Goal: Task Accomplishment & Management: Use online tool/utility

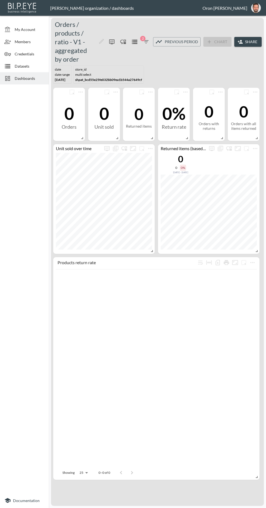
click at [256, 14] on button "oron@bipeye.com" at bounding box center [255, 7] width 17 height 13
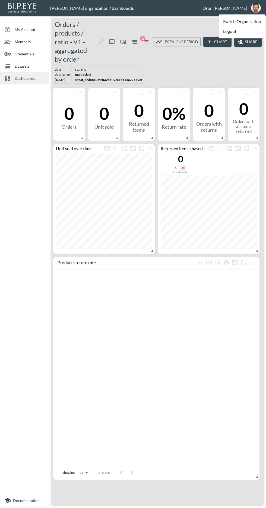
click at [222, 20] on li "Switch Organization" at bounding box center [242, 22] width 47 height 10
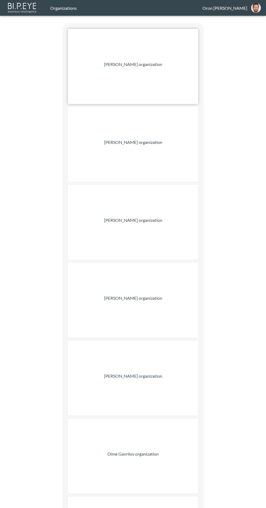
click at [90, 60] on div "Gonzalo Vallejos organization" at bounding box center [133, 66] width 130 height 75
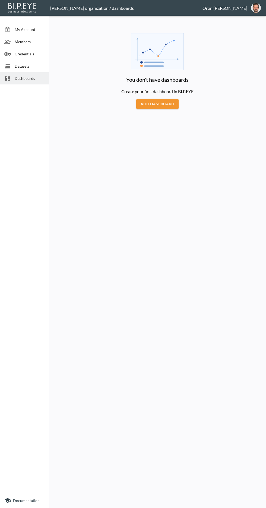
click at [8, 78] on icon at bounding box center [7, 78] width 7 height 7
click at [27, 43] on span "Members" at bounding box center [30, 42] width 30 height 6
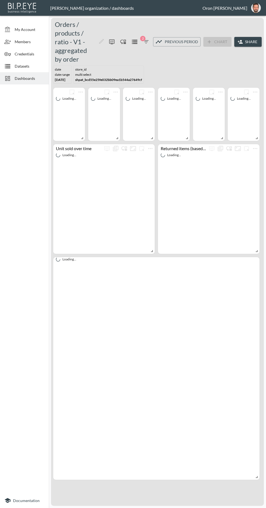
click at [249, 11] on button "oron@bipeye.com" at bounding box center [255, 7] width 17 height 13
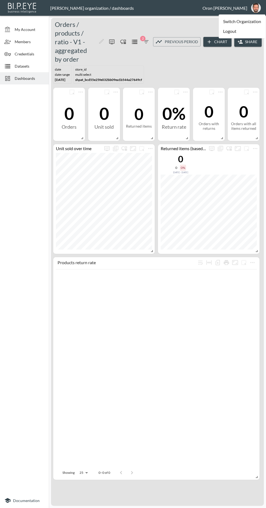
click at [238, 23] on li "Switch Organization" at bounding box center [242, 22] width 47 height 10
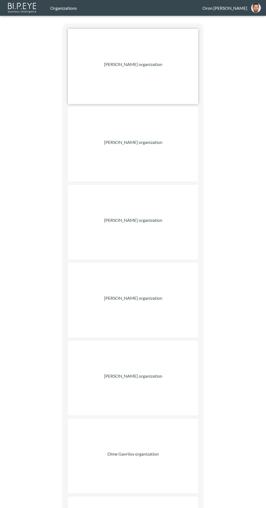
click at [178, 64] on div "Gonzalo Vallejos organization" at bounding box center [133, 66] width 130 height 75
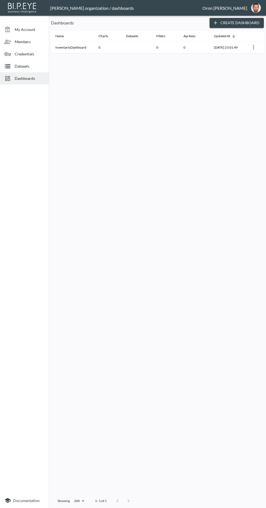
click at [34, 54] on span "Credentials" at bounding box center [30, 54] width 30 height 6
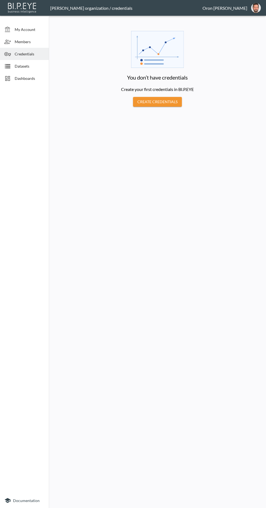
click at [34, 40] on span "Members" at bounding box center [30, 42] width 30 height 6
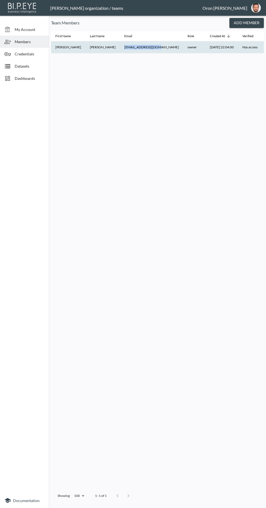
copy th "gavdavide@gmail.com"
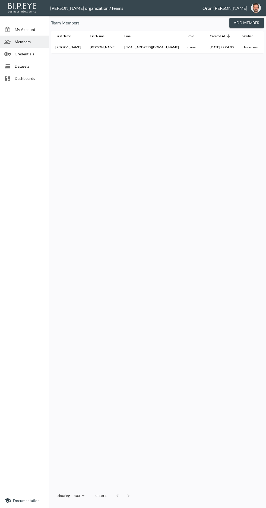
click at [24, 78] on span "Dashboards" at bounding box center [30, 79] width 30 height 6
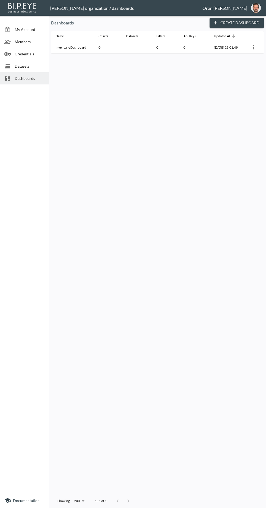
click at [29, 65] on span "Datasets" at bounding box center [30, 66] width 30 height 6
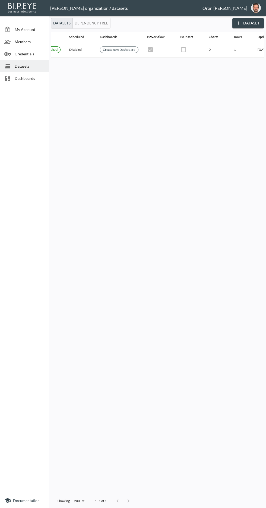
scroll to position [0, 120]
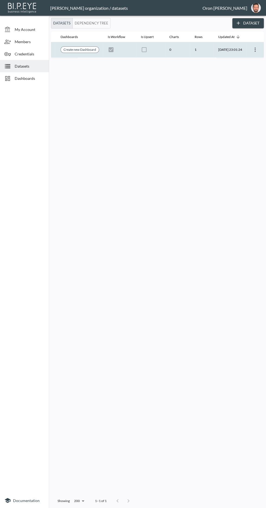
click at [255, 49] on icon "more" at bounding box center [255, 50] width 1 height 4
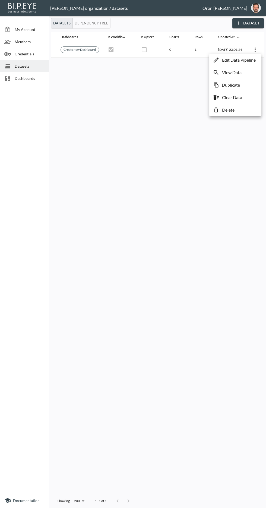
click at [244, 60] on p "Edit Data Pipeline" at bounding box center [239, 60] width 34 height 7
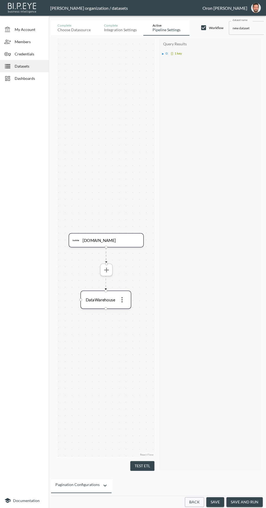
click at [106, 270] on icon "more" at bounding box center [106, 270] width 5 height 5
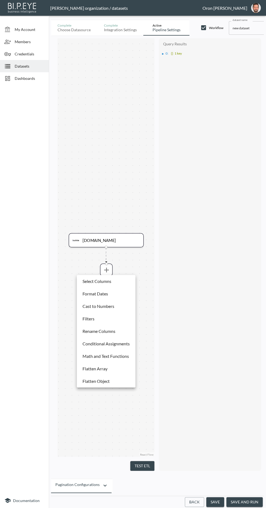
click at [117, 366] on li "Flatten Array" at bounding box center [106, 369] width 56 height 10
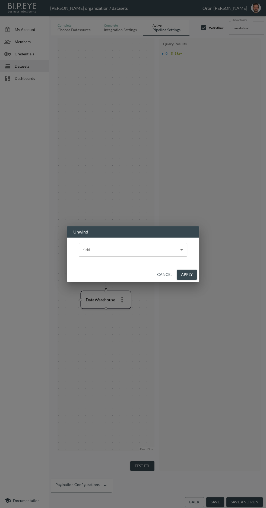
click at [155, 249] on input "Field" at bounding box center [129, 250] width 96 height 9
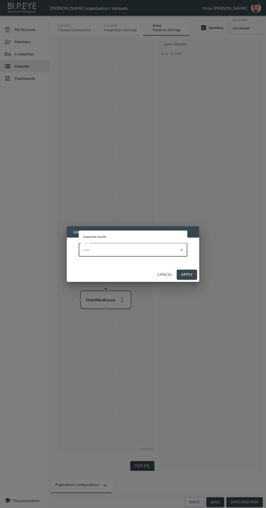
click at [136, 233] on li "response.results" at bounding box center [133, 237] width 109 height 8
type input "response.results"
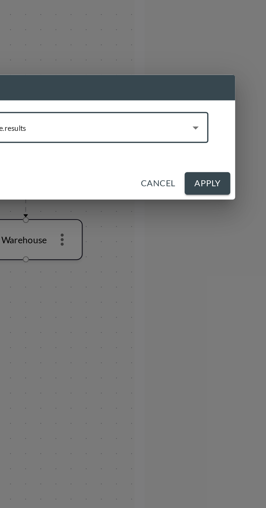
click at [188, 273] on button "Apply" at bounding box center [187, 275] width 20 height 10
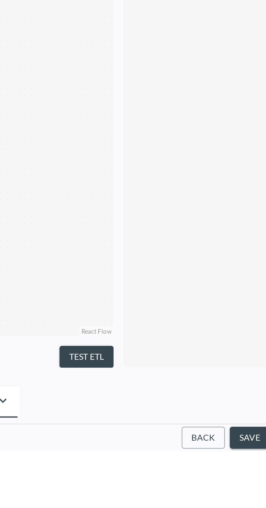
click at [149, 471] on button "Test ETL" at bounding box center [142, 466] width 24 height 10
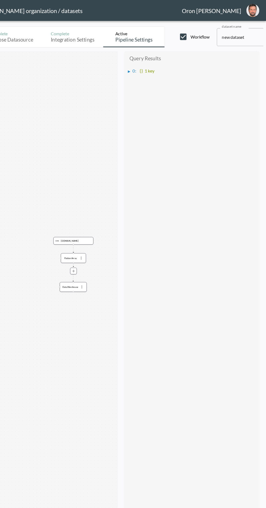
click at [163, 52] on div "▶" at bounding box center [163, 53] width 2 height 3
click at [166, 58] on div "▶" at bounding box center [166, 58] width 2 height 3
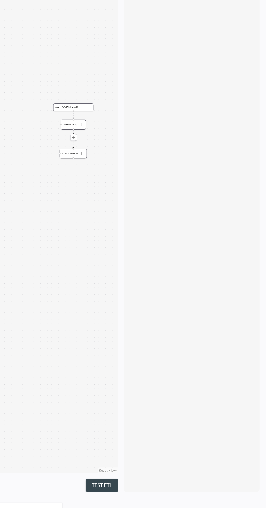
click at [152, 471] on button "Test ETL" at bounding box center [142, 466] width 24 height 10
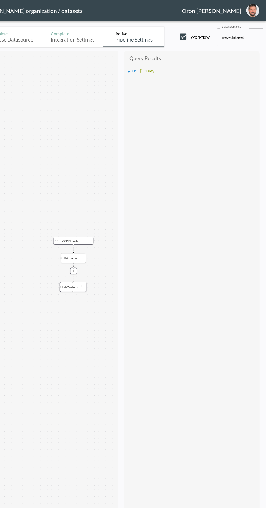
click at [127, 194] on icon "more" at bounding box center [126, 194] width 3 height 3
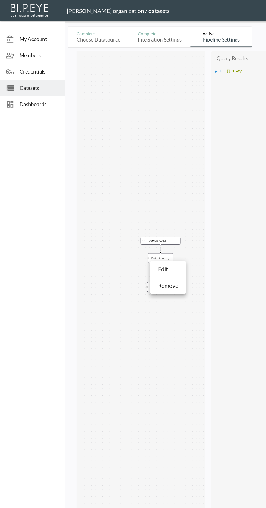
click at [136, 216] on li "Remove" at bounding box center [127, 215] width 24 height 10
click at [121, 192] on icon "more" at bounding box center [121, 192] width 3 height 3
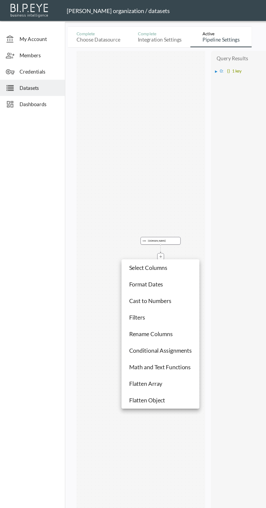
click at [132, 201] on li "Select Columns" at bounding box center [121, 202] width 56 height 10
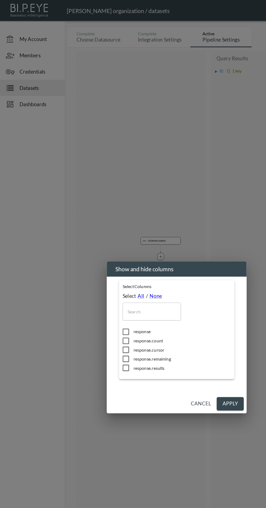
click at [115, 248] on span "response" at bounding box center [136, 249] width 73 height 5
click at [109, 247] on span "response" at bounding box center [136, 249] width 73 height 5
checkbox input "false"
click at [124, 275] on span "response.results" at bounding box center [136, 277] width 73 height 5
checkbox input "true"
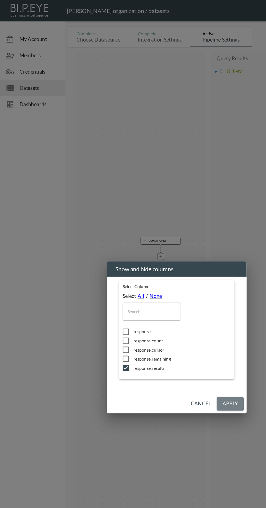
click at [175, 303] on button "Apply" at bounding box center [173, 304] width 20 height 10
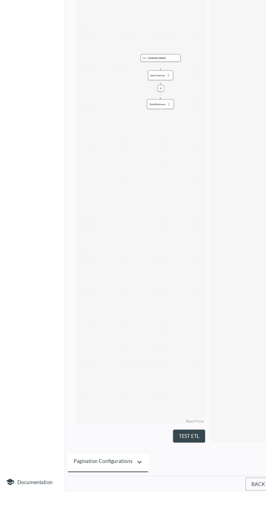
click at [149, 471] on button "Test ETL" at bounding box center [142, 466] width 24 height 10
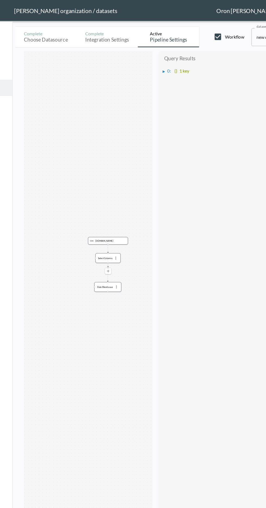
click at [122, 202] on icon "more" at bounding box center [121, 203] width 3 height 3
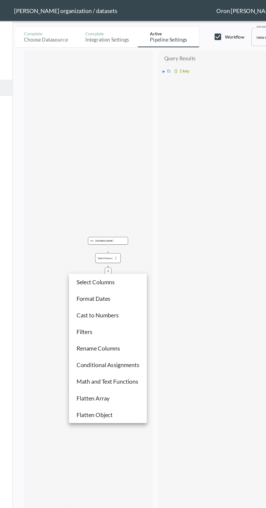
click at [136, 298] on li "Flatten Array" at bounding box center [121, 300] width 56 height 10
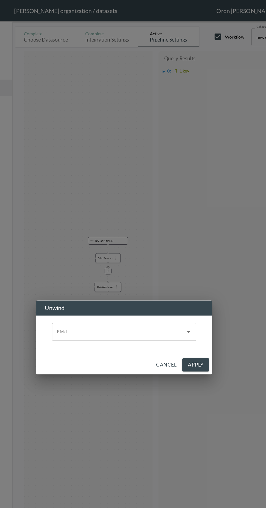
click at [152, 250] on input "Field" at bounding box center [129, 250] width 96 height 9
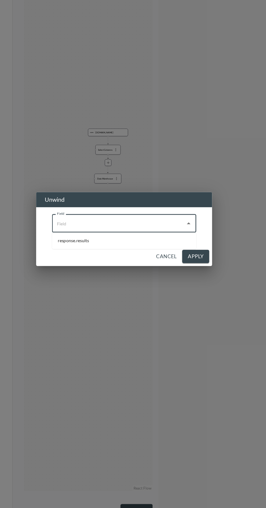
click at [153, 250] on input "Field" at bounding box center [129, 250] width 96 height 9
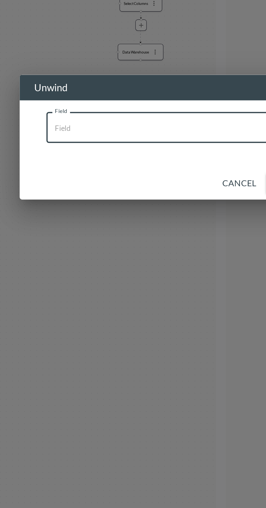
click at [118, 299] on div "Unwind Field Field Cancel Apply" at bounding box center [133, 254] width 266 height 508
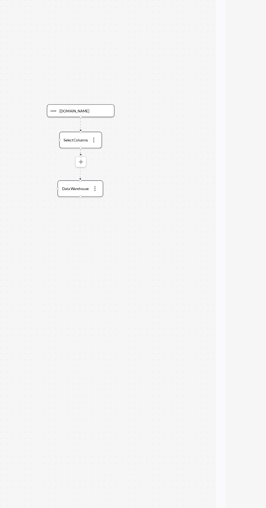
click at [93, 263] on icon "more" at bounding box center [94, 264] width 3 height 3
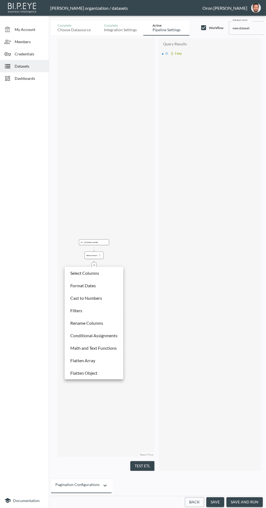
click at [111, 359] on li "Flatten Array" at bounding box center [94, 361] width 56 height 10
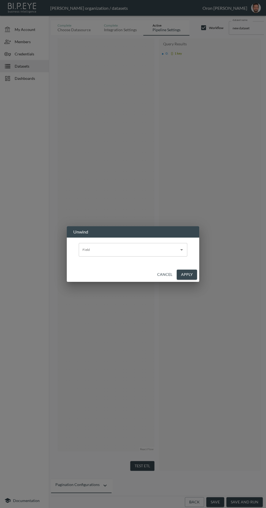
click at [169, 249] on input "Field" at bounding box center [129, 250] width 96 height 9
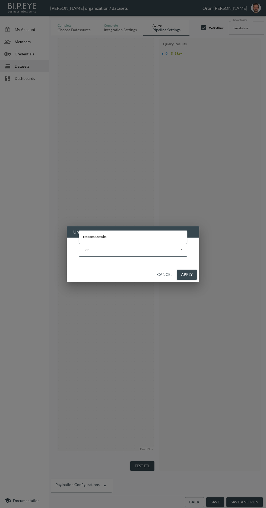
click at [159, 234] on li "response.results" at bounding box center [133, 237] width 109 height 8
type input "response.results"
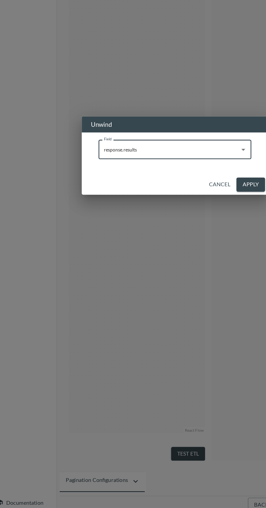
click at [186, 275] on button "Apply" at bounding box center [187, 275] width 20 height 10
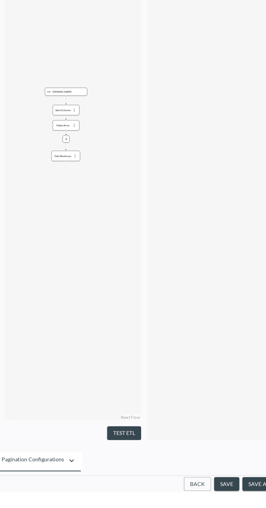
click at [146, 471] on button "Test ETL" at bounding box center [142, 466] width 24 height 10
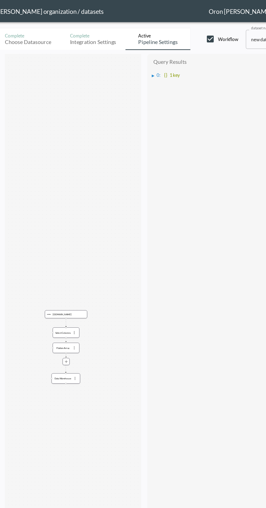
click at [163, 53] on div "▶" at bounding box center [163, 53] width 2 height 3
click at [167, 58] on div "▶" at bounding box center [166, 58] width 2 height 3
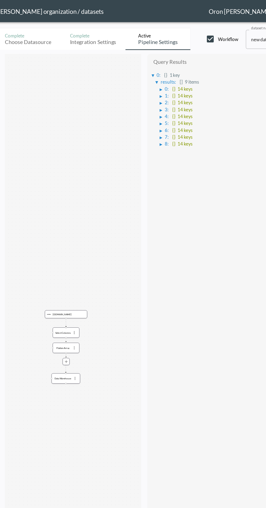
click at [173, 61] on span "0 :" at bounding box center [172, 63] width 3 height 4
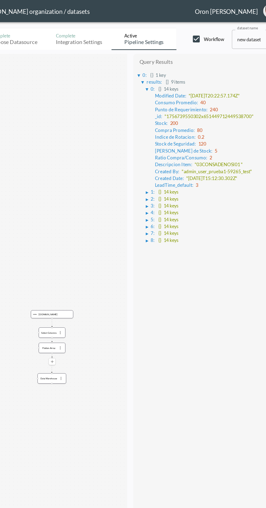
click at [101, 257] on icon "more" at bounding box center [101, 257] width 2 height 2
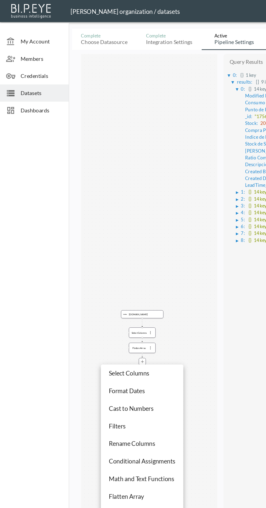
click at [121, 262] on li "Select Columns" at bounding box center [101, 265] width 56 height 10
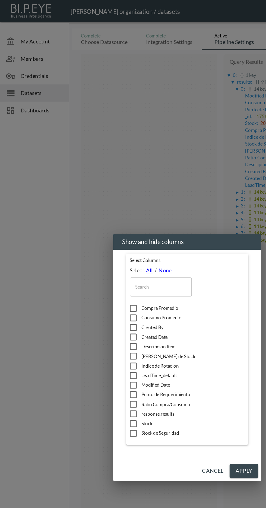
click at [106, 193] on link "All" at bounding box center [106, 192] width 5 height 5
checkbox input "true"
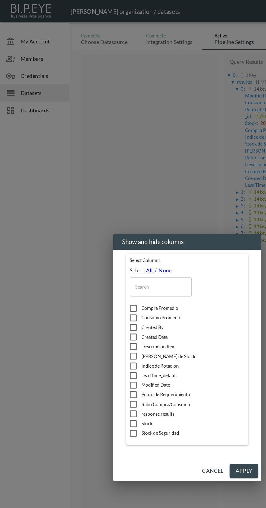
checkbox input "true"
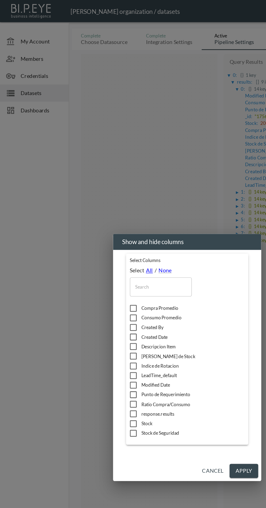
checkbox input "true"
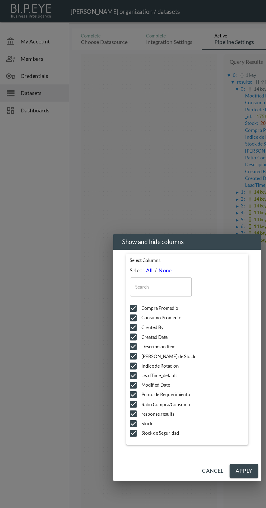
click at [163, 145] on div "Show and hide columns Select Columns Select All / None ​ Compra Promedio Consum…" at bounding box center [133, 254] width 266 height 508
click at [177, 325] on div "Select Columns Select All / None ​ Compra Promedio Consumo Promedio Created By …" at bounding box center [132, 253] width 105 height 150
click at [173, 334] on button "Apply" at bounding box center [173, 335] width 20 height 10
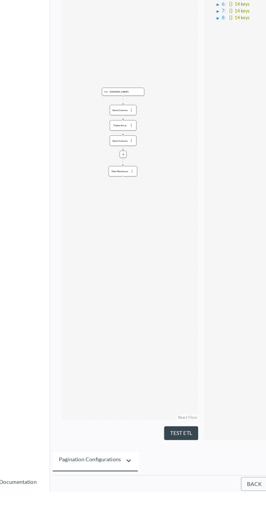
click at [148, 471] on button "Test ETL" at bounding box center [142, 466] width 24 height 10
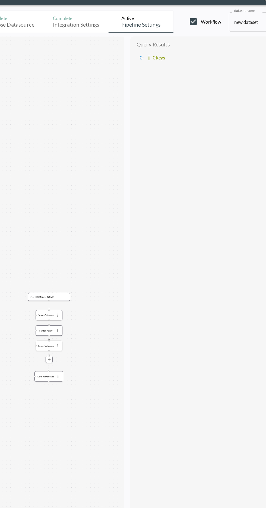
click at [107, 258] on icon "more" at bounding box center [107, 258] width 1 height 2
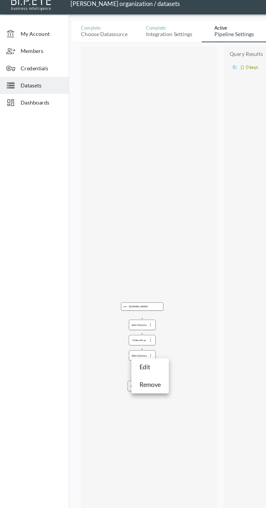
click at [118, 266] on li "Edit" at bounding box center [107, 267] width 24 height 10
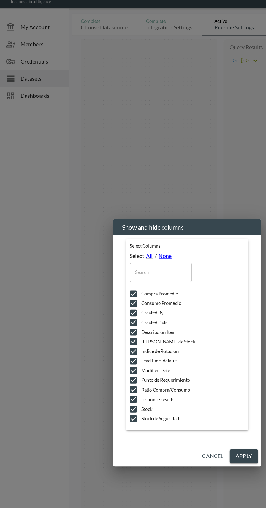
click at [118, 194] on link "None" at bounding box center [117, 192] width 9 height 5
checkbox input "false"
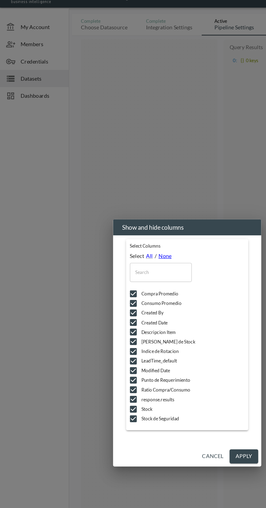
checkbox input "false"
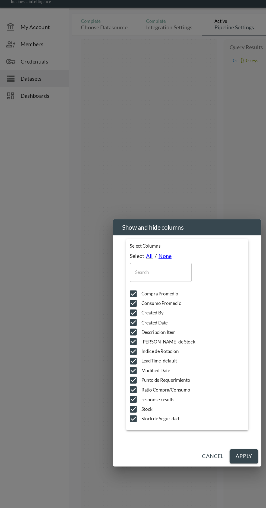
checkbox input "false"
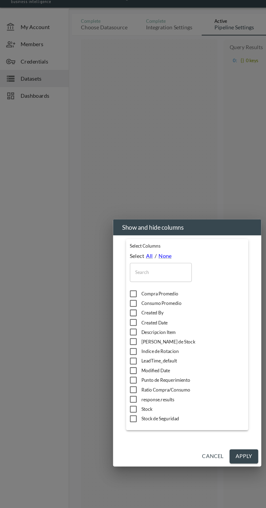
click at [152, 340] on button "Cancel" at bounding box center [152, 335] width 20 height 10
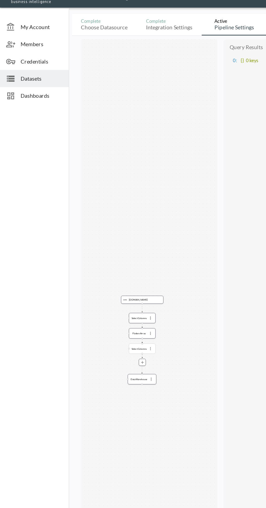
click at [109, 259] on span at bounding box center [107, 258] width 4 height 4
click at [107, 258] on icon "more" at bounding box center [107, 258] width 1 height 2
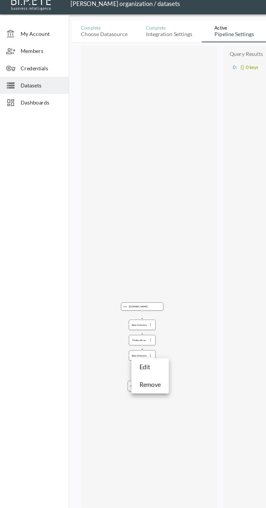
click at [116, 281] on li "Remove" at bounding box center [107, 279] width 24 height 10
click at [107, 247] on icon "more" at bounding box center [107, 247] width 1 height 2
click at [117, 269] on li "Remove" at bounding box center [107, 268] width 24 height 10
click at [107, 236] on icon "more" at bounding box center [107, 236] width 1 height 2
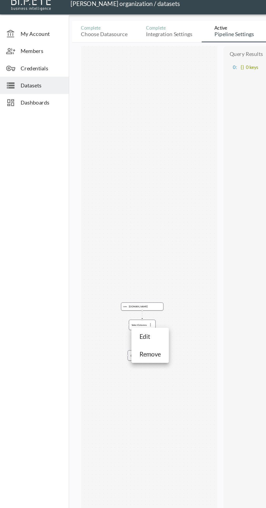
click at [120, 259] on div "Edit Remove" at bounding box center [106, 250] width 27 height 25
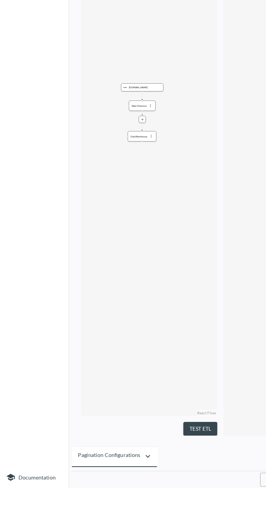
click at [144, 471] on button "Test ETL" at bounding box center [142, 466] width 24 height 10
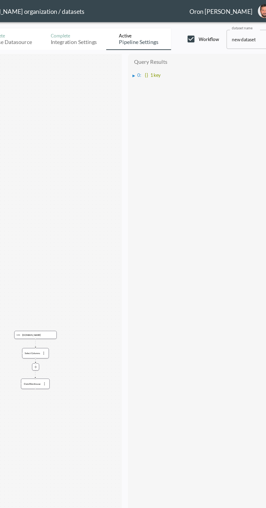
click at [203, 28] on input "checkbox" at bounding box center [203, 27] width 7 height 7
checkbox input "false"
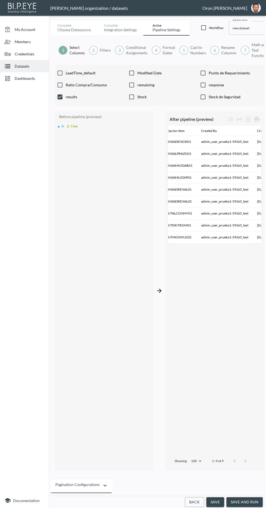
scroll to position [0, 471]
click at [97, 490] on div "Pagination configurations" at bounding box center [77, 486] width 44 height 8
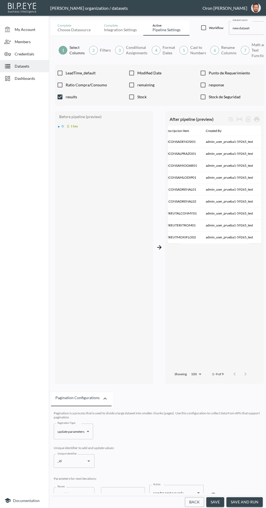
click at [102, 402] on icon "button" at bounding box center [105, 398] width 7 height 7
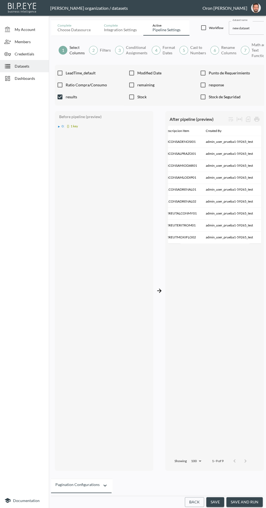
scroll to position [49, 0]
click at [241, 502] on button "save and run" at bounding box center [245, 502] width 36 height 10
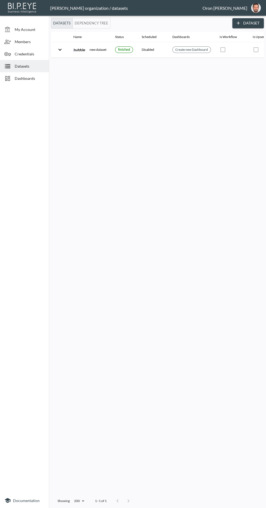
click at [32, 76] on span "Dashboards" at bounding box center [30, 79] width 30 height 6
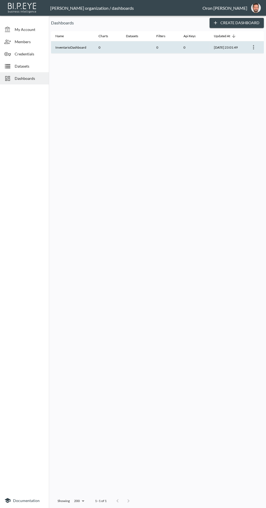
click at [173, 53] on th "0" at bounding box center [165, 47] width 27 height 12
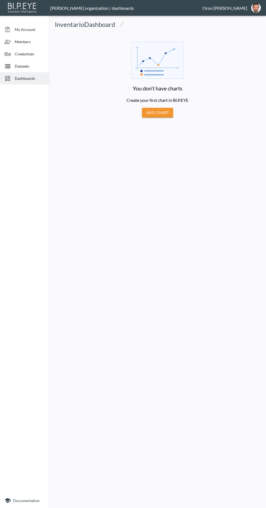
click at [34, 67] on span "Datasets" at bounding box center [30, 66] width 30 height 6
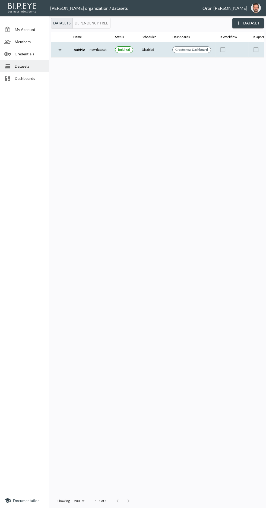
click at [161, 53] on th "Disabled" at bounding box center [152, 49] width 31 height 15
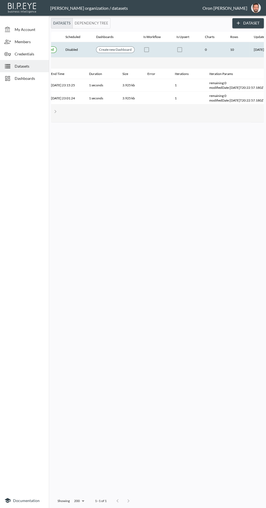
scroll to position [0, 120]
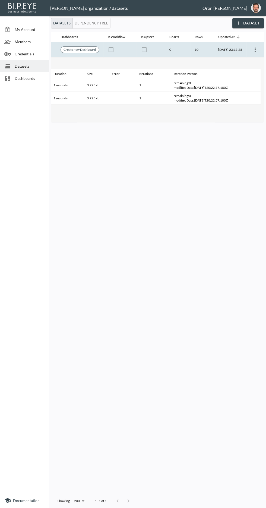
click at [255, 49] on icon "more" at bounding box center [255, 50] width 1 height 4
click at [251, 75] on li "View Data" at bounding box center [235, 73] width 49 height 10
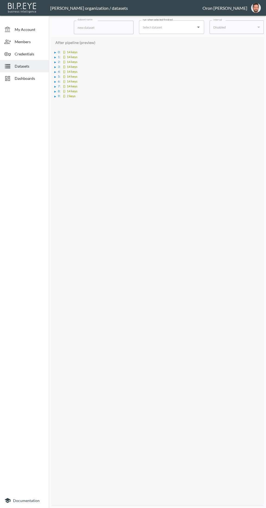
click at [58, 52] on div "▶" at bounding box center [56, 52] width 4 height 3
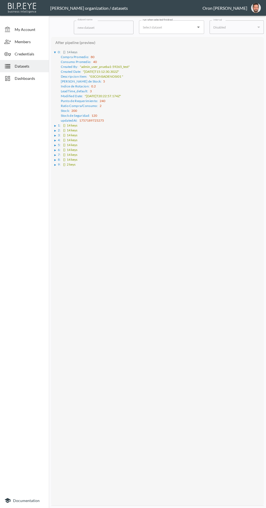
click at [56, 124] on div "▶" at bounding box center [55, 125] width 2 height 3
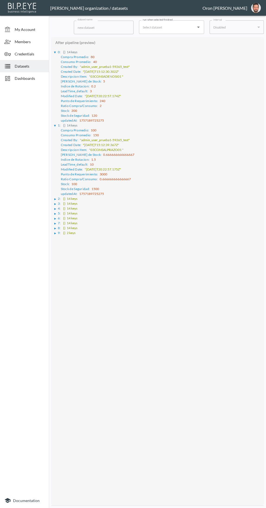
click at [65, 201] on span "{}" at bounding box center [64, 199] width 2 height 4
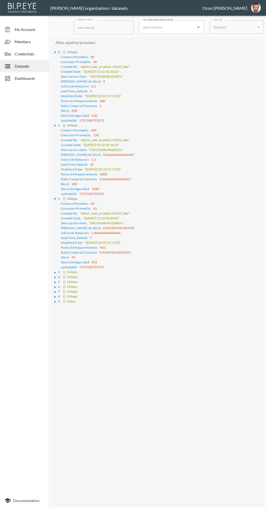
click at [59, 274] on span "3 :" at bounding box center [59, 272] width 3 height 4
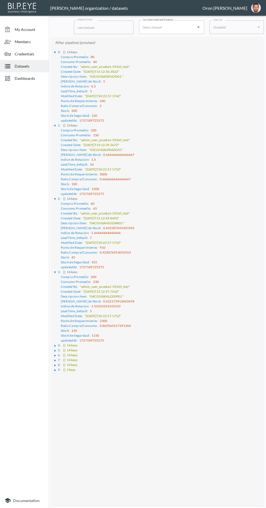
scroll to position [103, 0]
click at [61, 347] on span "4 :" at bounding box center [59, 345] width 3 height 4
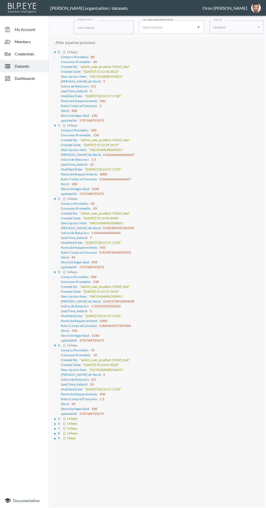
scroll to position [231, 0]
click at [59, 421] on span "5 :" at bounding box center [59, 419] width 3 height 4
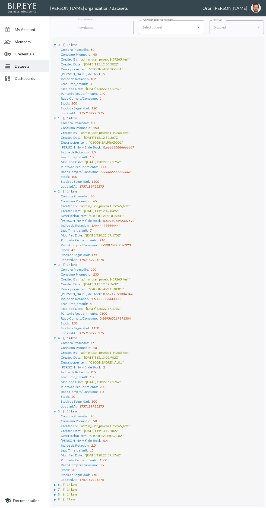
scroll to position [358, 0]
click at [65, 487] on span "{}" at bounding box center [64, 485] width 2 height 4
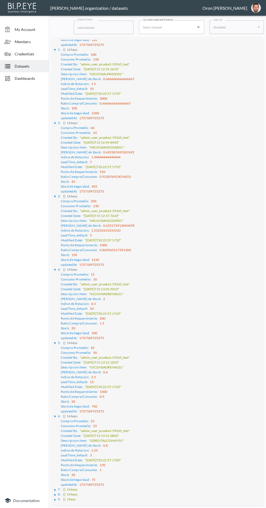
scroll to position [486, 0]
click at [61, 501] on span "9 :" at bounding box center [59, 499] width 3 height 4
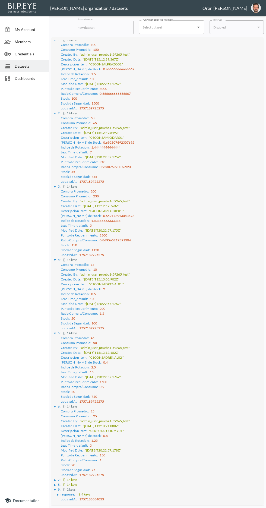
scroll to position [504, 0]
click at [59, 496] on div "▶" at bounding box center [58, 495] width 2 height 3
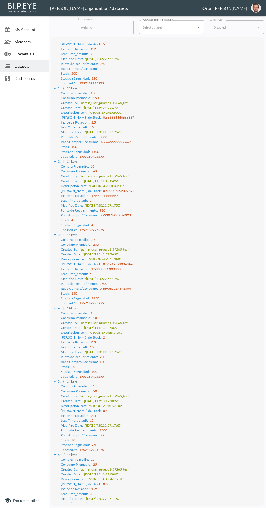
scroll to position [0, 0]
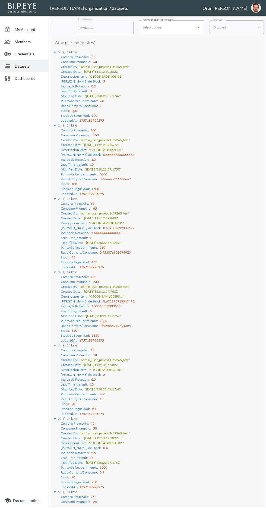
click at [33, 65] on span "Datasets" at bounding box center [30, 66] width 30 height 6
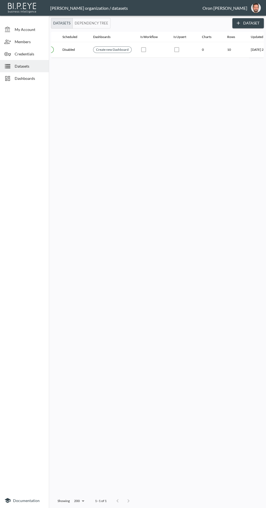
scroll to position [0, 120]
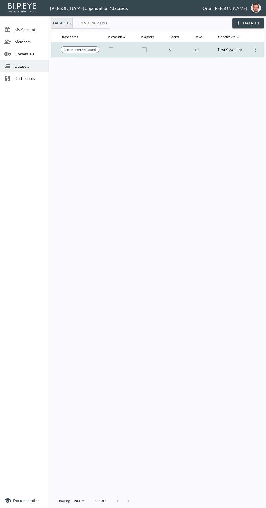
click at [254, 51] on icon "more" at bounding box center [255, 49] width 7 height 7
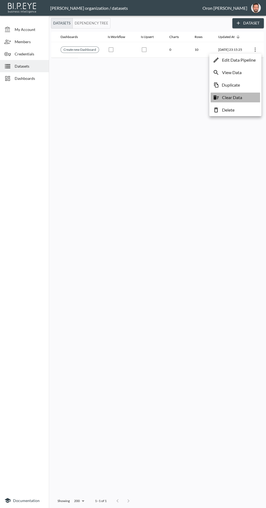
click at [251, 98] on li "Clear Data" at bounding box center [235, 98] width 49 height 10
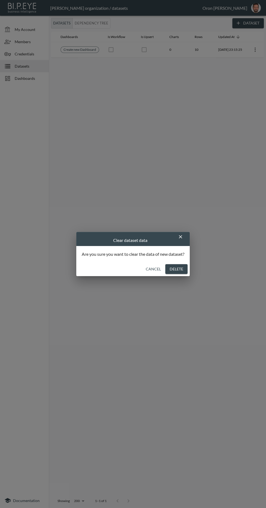
click at [184, 274] on button "Delete" at bounding box center [176, 269] width 22 height 10
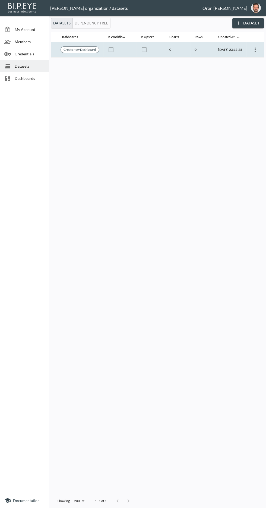
click at [257, 51] on icon "more" at bounding box center [255, 49] width 7 height 7
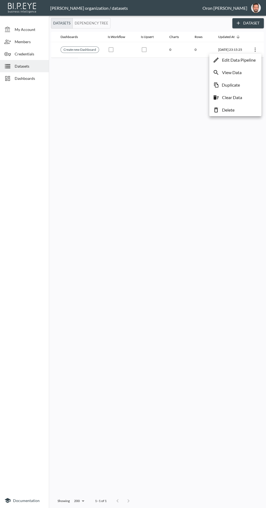
click at [250, 60] on p "Edit Data Pipeline" at bounding box center [239, 60] width 34 height 7
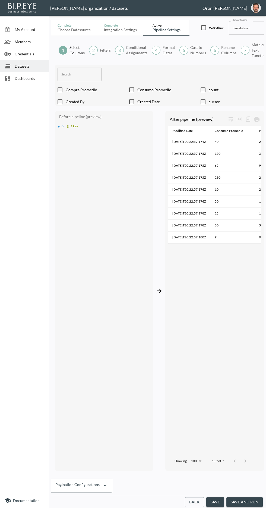
click at [244, 507] on button "save and run" at bounding box center [245, 502] width 36 height 10
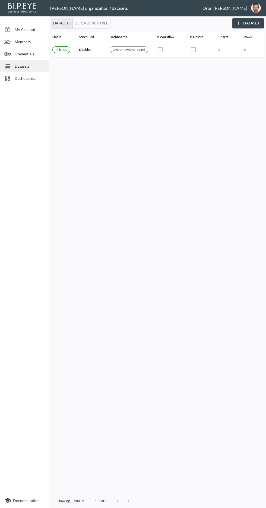
scroll to position [0, 120]
click at [254, 37] on icon at bounding box center [254, 36] width 3 height 3
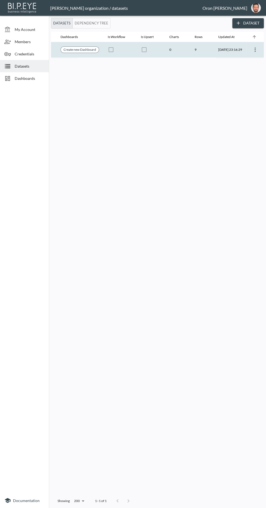
click at [255, 49] on icon "more" at bounding box center [255, 50] width 1 height 4
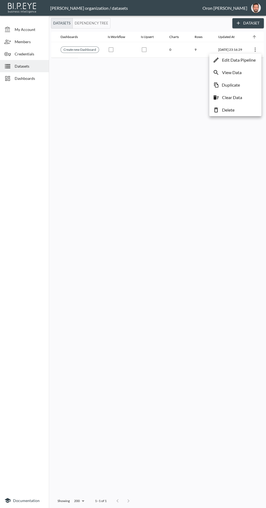
click at [246, 73] on li "View Data" at bounding box center [235, 73] width 49 height 10
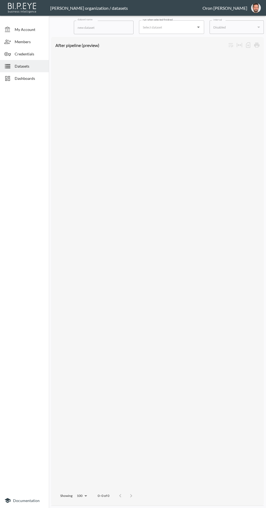
click at [37, 65] on span "Datasets" at bounding box center [30, 66] width 30 height 6
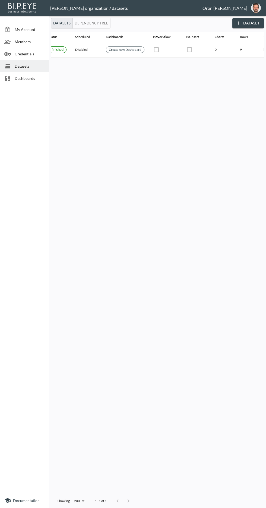
scroll to position [0, 120]
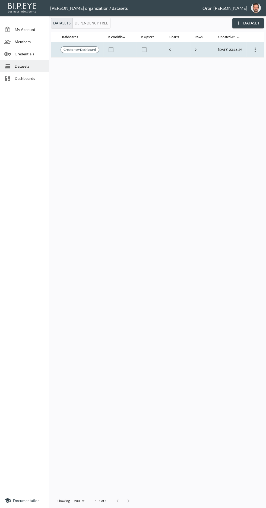
click at [257, 49] on icon "more" at bounding box center [255, 49] width 7 height 7
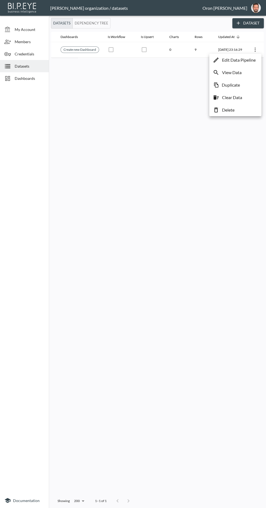
click at [245, 74] on li "View Data" at bounding box center [235, 73] width 49 height 10
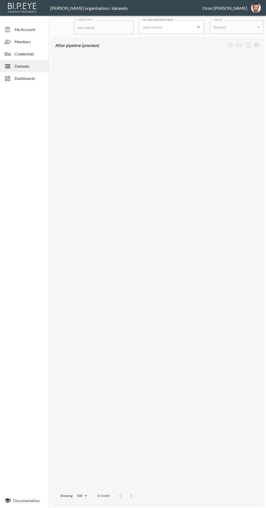
click at [41, 66] on span "Datasets" at bounding box center [30, 66] width 30 height 6
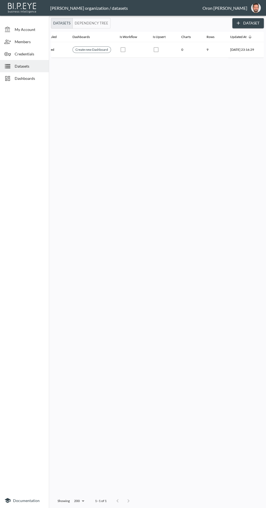
scroll to position [0, 120]
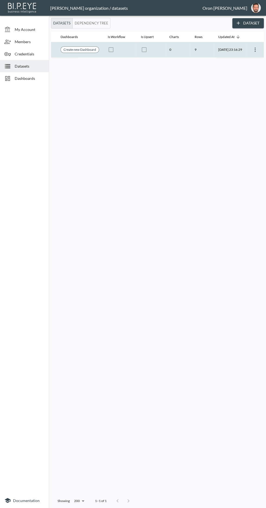
click at [253, 49] on icon "more" at bounding box center [255, 49] width 7 height 7
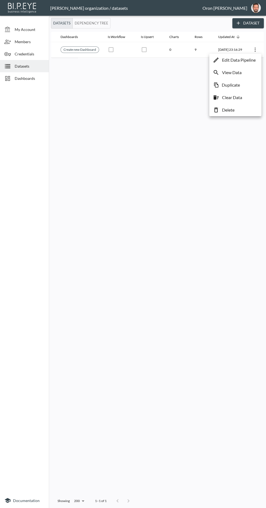
click at [251, 59] on p "Edit Data Pipeline" at bounding box center [239, 60] width 34 height 7
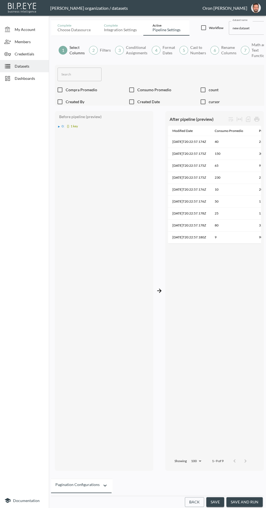
click at [238, 507] on button "save and run" at bounding box center [245, 502] width 36 height 10
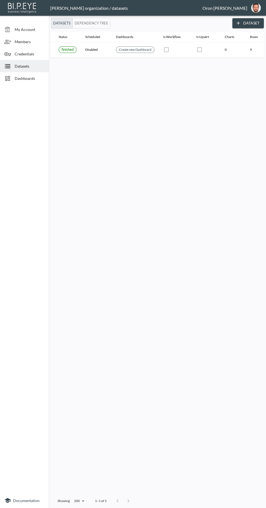
scroll to position [0, 120]
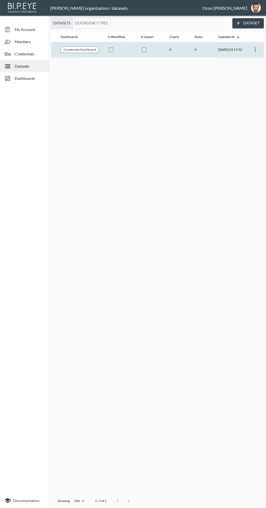
click at [254, 47] on icon "more" at bounding box center [255, 49] width 7 height 7
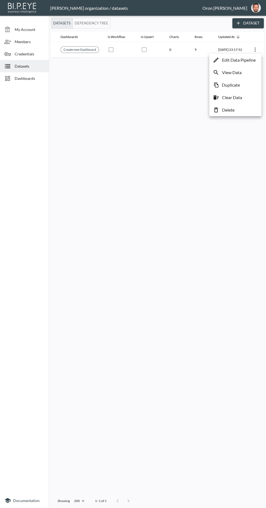
click at [244, 74] on li "View Data" at bounding box center [235, 73] width 49 height 10
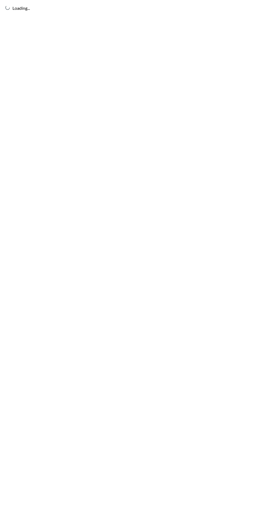
scroll to position [3, 0]
